Goal: Task Accomplishment & Management: Complete application form

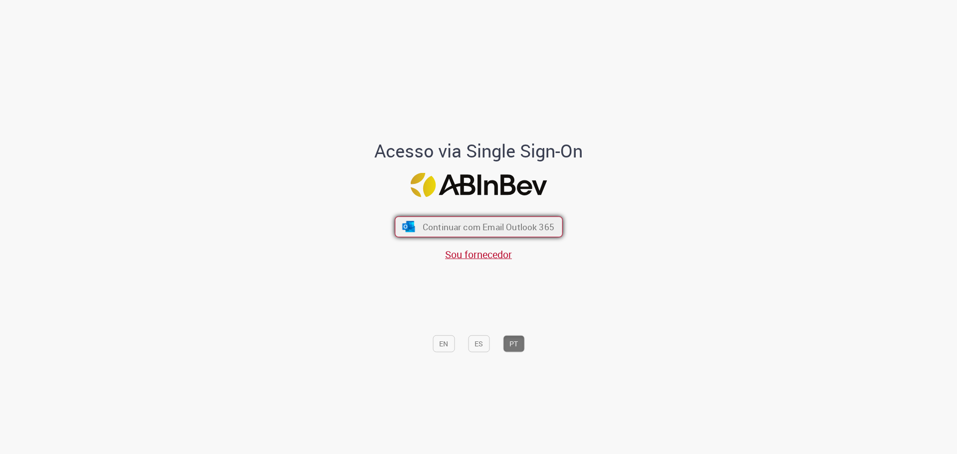
click at [503, 229] on span "Continuar com Email Outlook 365" at bounding box center [488, 226] width 132 height 11
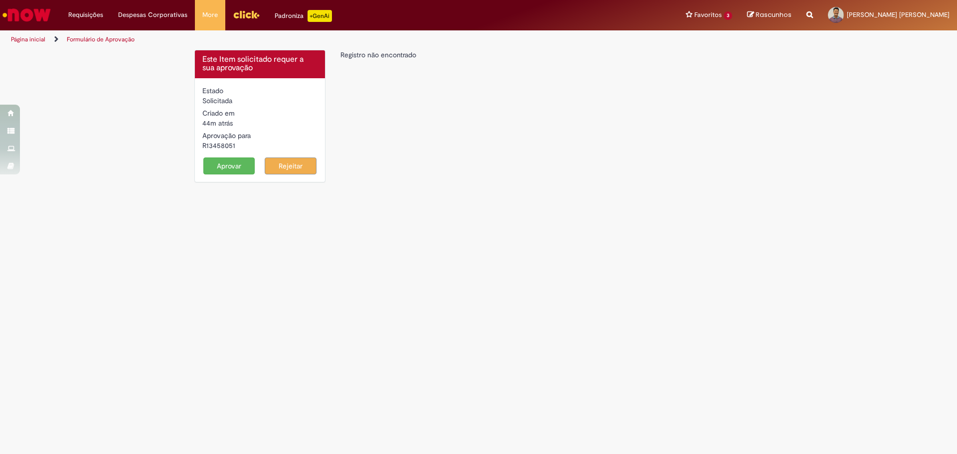
click at [224, 141] on div "R13458051" at bounding box center [259, 146] width 115 height 10
click at [214, 104] on div "Solicitada" at bounding box center [259, 101] width 115 height 10
click at [211, 88] on label "Estado" at bounding box center [212, 91] width 21 height 10
click at [224, 73] on div "Este Item solicitado requer a sua aprovação" at bounding box center [260, 64] width 130 height 28
click at [237, 172] on button "Aprovar" at bounding box center [229, 166] width 52 height 17
